Goal: Information Seeking & Learning: Learn about a topic

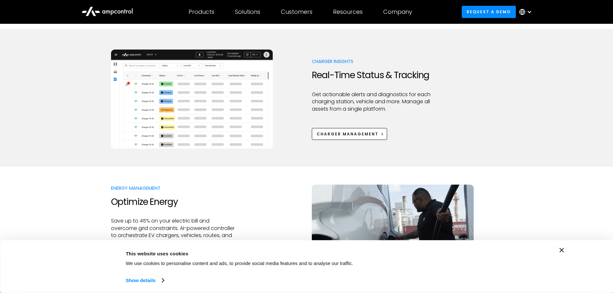
scroll to position [322, 0]
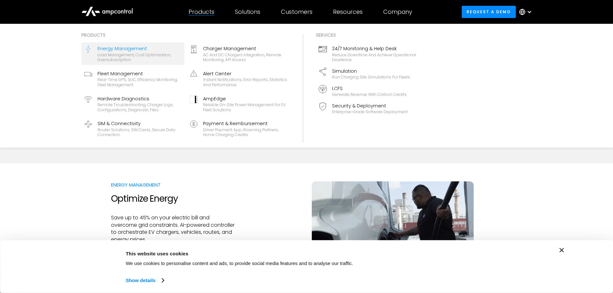
click at [127, 50] on div "Energy Management" at bounding box center [139, 48] width 84 height 7
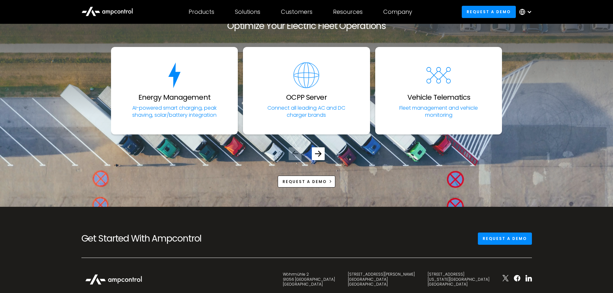
scroll to position [2445, 0]
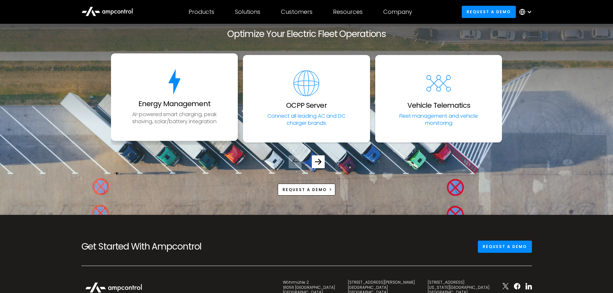
click at [171, 123] on p "AI-powered smart charging, peak shaving, solar/battery integration" at bounding box center [174, 118] width 99 height 14
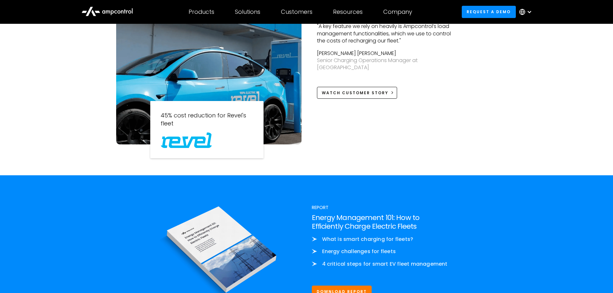
scroll to position [708, 0]
